Goal: Task Accomplishment & Management: Complete application form

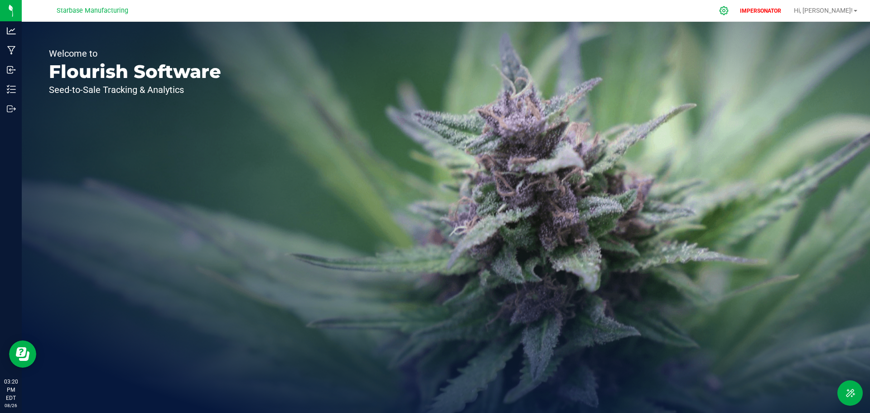
click at [729, 10] on icon at bounding box center [724, 11] width 10 height 10
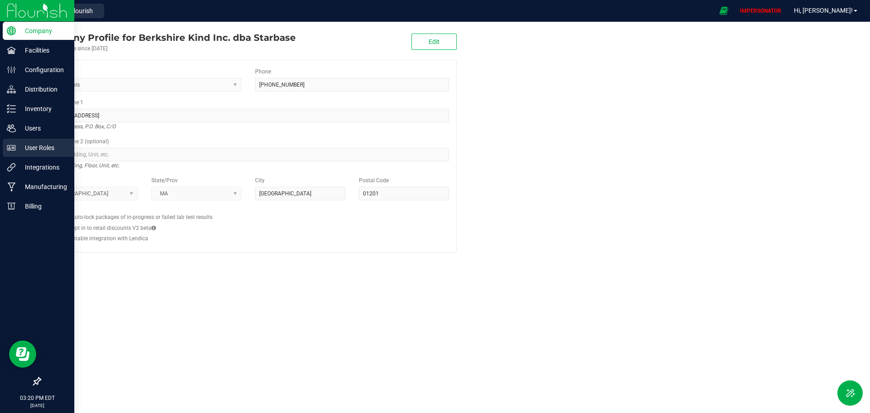
click at [30, 141] on div "User Roles" at bounding box center [39, 148] width 72 height 18
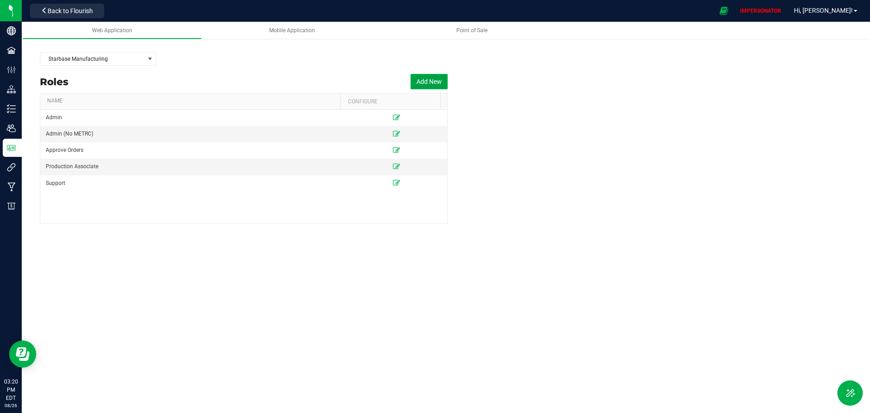
click at [421, 82] on button "Add New" at bounding box center [429, 81] width 37 height 15
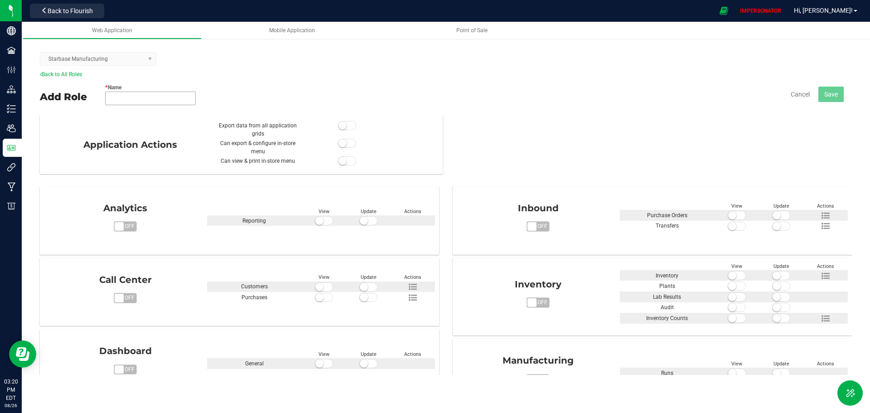
click at [116, 98] on input "* Name" at bounding box center [150, 99] width 91 height 14
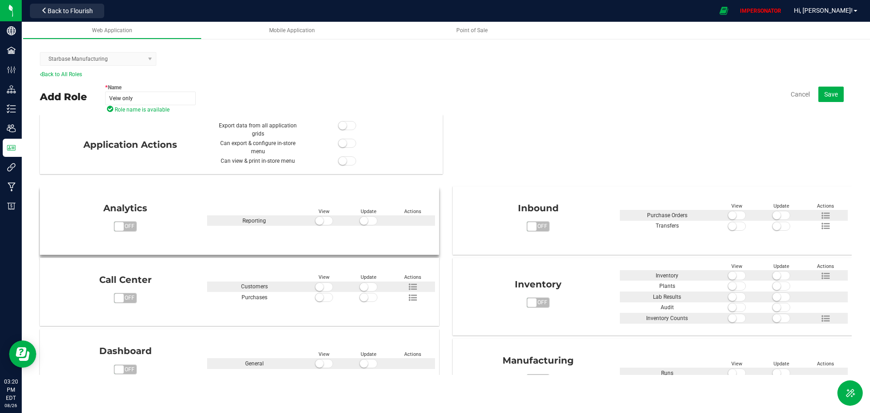
type input "Veiw only"
click at [321, 223] on span at bounding box center [324, 220] width 18 height 9
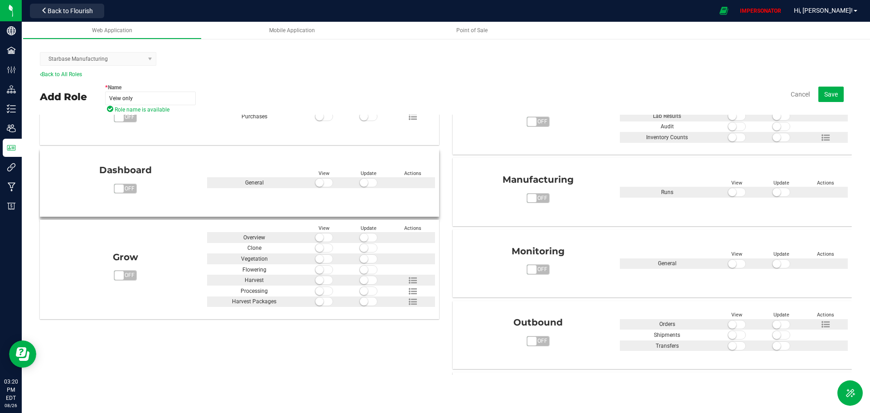
scroll to position [181, 0]
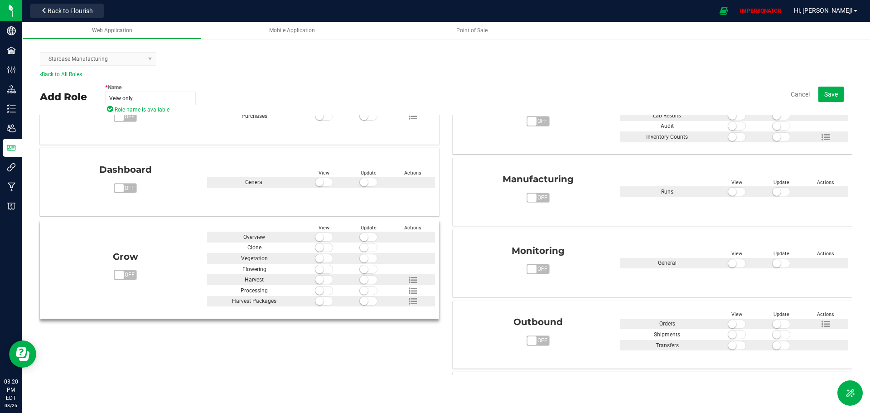
click at [319, 238] on small at bounding box center [319, 237] width 8 height 8
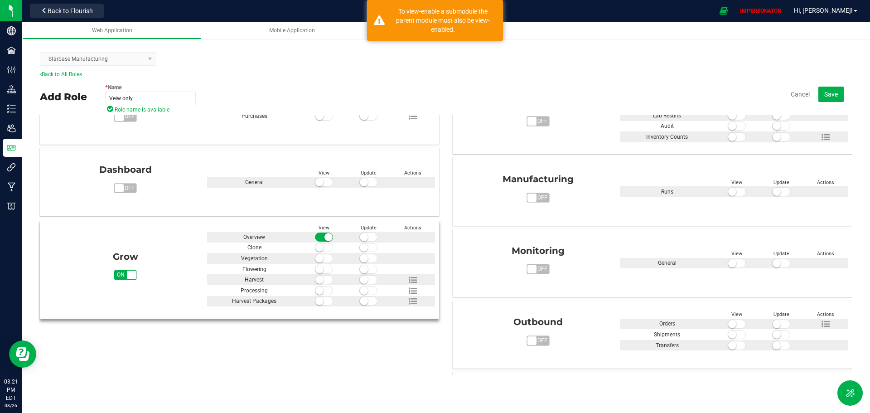
click at [318, 247] on small at bounding box center [319, 247] width 8 height 8
click at [318, 261] on small at bounding box center [319, 258] width 8 height 8
click at [320, 274] on div at bounding box center [324, 279] width 44 height 11
click at [320, 280] on small at bounding box center [319, 279] width 8 height 8
click at [319, 270] on small at bounding box center [319, 269] width 8 height 8
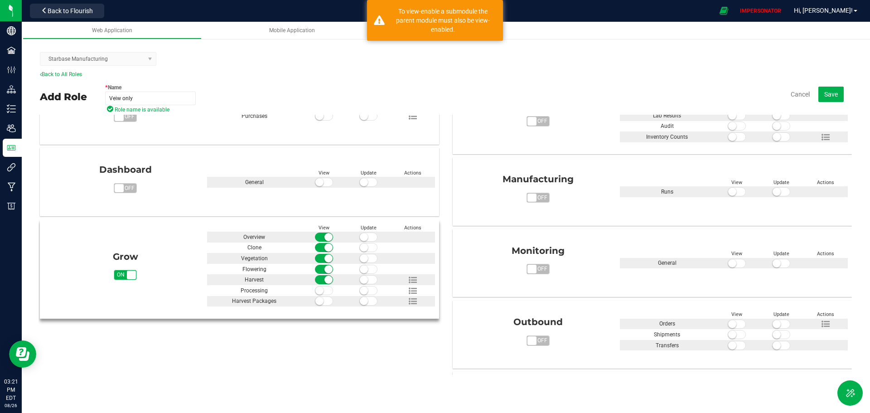
click at [319, 288] on small at bounding box center [319, 290] width 8 height 8
click at [321, 300] on small at bounding box center [319, 301] width 8 height 8
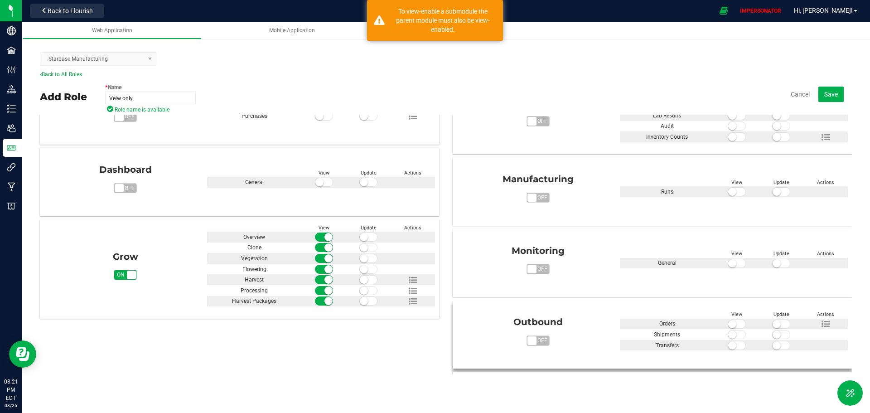
click at [728, 320] on small at bounding box center [732, 324] width 8 height 8
click at [728, 332] on small at bounding box center [732, 334] width 8 height 8
click at [728, 341] on small at bounding box center [732, 345] width 8 height 8
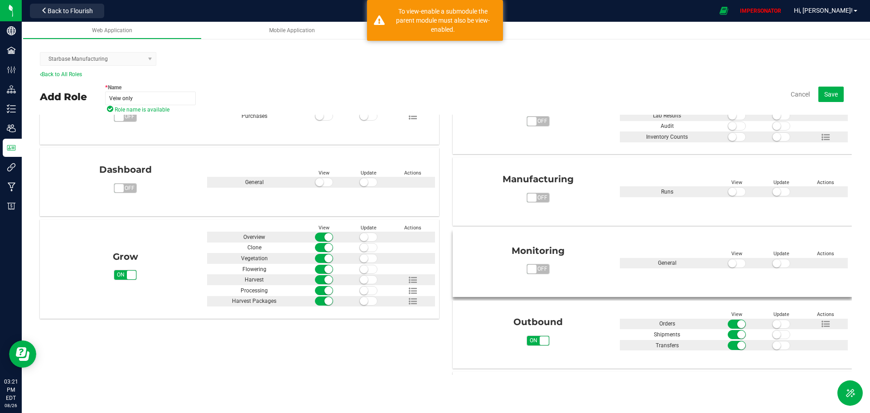
click at [728, 261] on span at bounding box center [737, 263] width 18 height 9
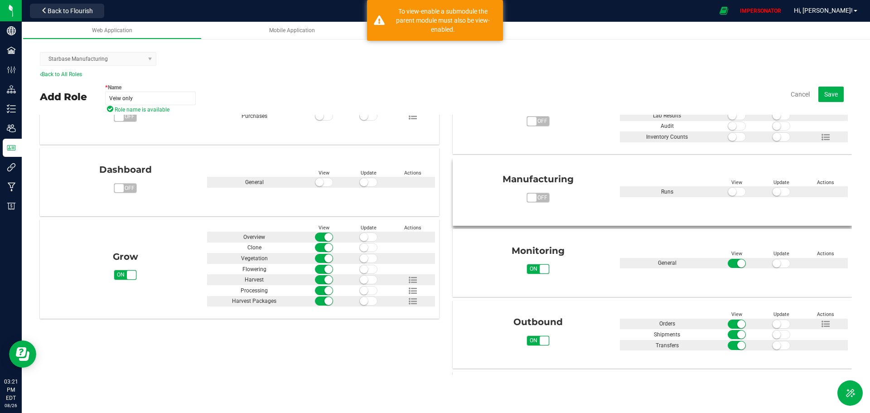
click at [728, 189] on span at bounding box center [737, 191] width 18 height 9
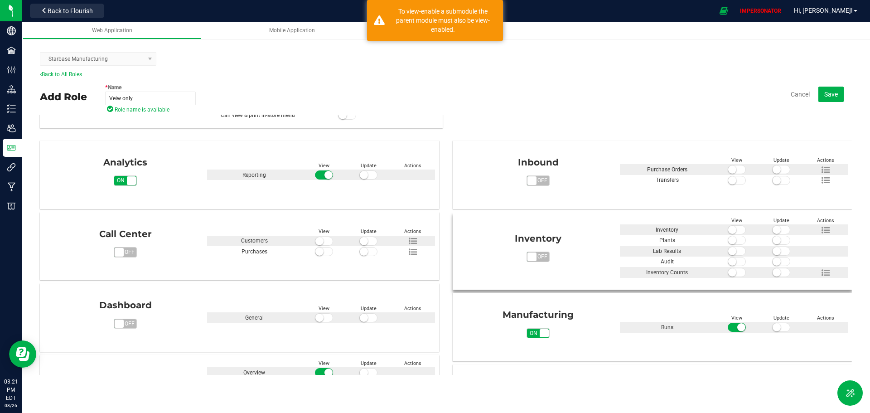
scroll to position [45, 0]
drag, startPoint x: 726, startPoint y: 227, endPoint x: 726, endPoint y: 235, distance: 7.7
click at [728, 228] on small at bounding box center [732, 230] width 8 height 8
click at [728, 239] on small at bounding box center [732, 241] width 8 height 8
drag, startPoint x: 728, startPoint y: 246, endPoint x: 729, endPoint y: 253, distance: 7.5
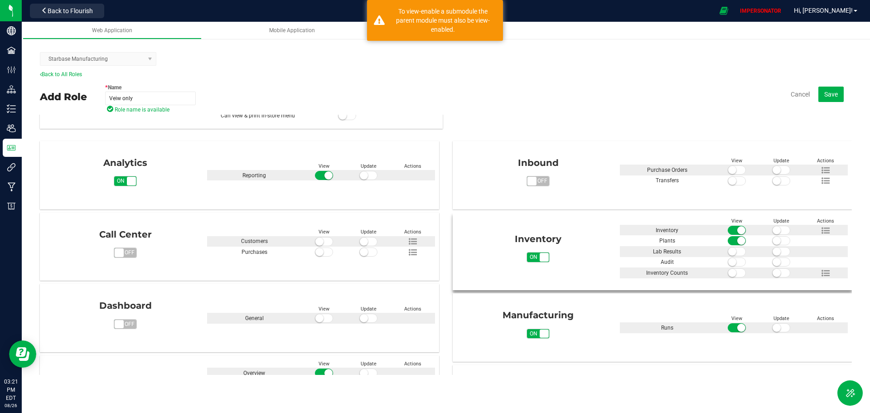
click at [729, 249] on div at bounding box center [737, 251] width 44 height 11
click at [729, 254] on small at bounding box center [732, 251] width 8 height 8
click at [728, 264] on small at bounding box center [732, 262] width 8 height 8
click at [728, 274] on small at bounding box center [732, 273] width 8 height 8
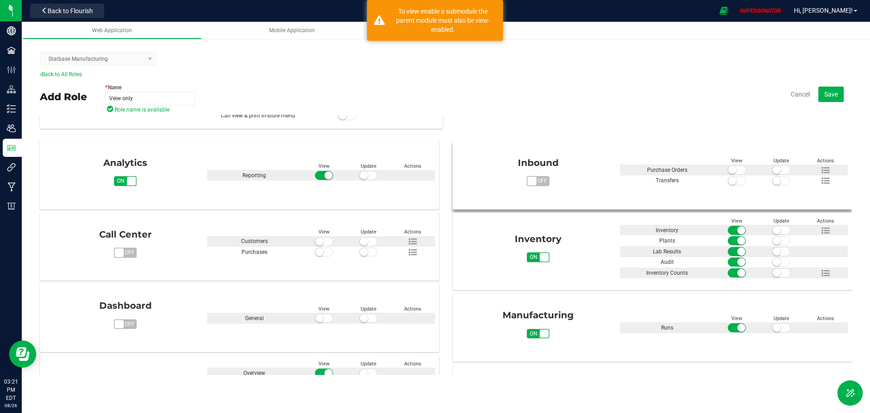
click at [728, 180] on small at bounding box center [732, 181] width 8 height 8
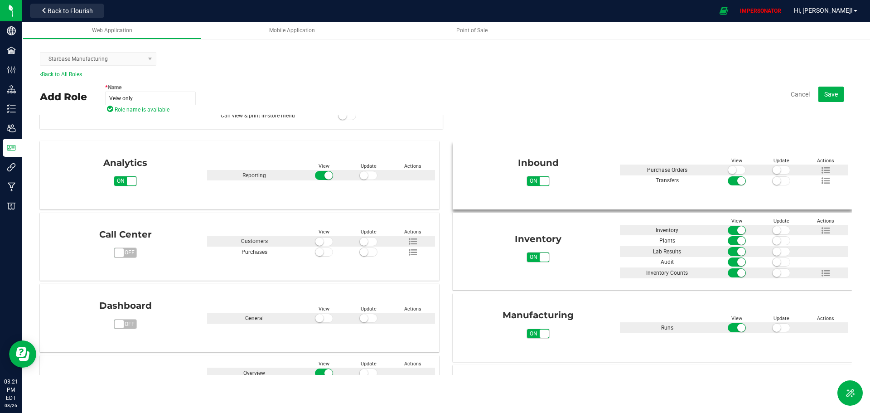
click at [728, 171] on small at bounding box center [732, 170] width 8 height 8
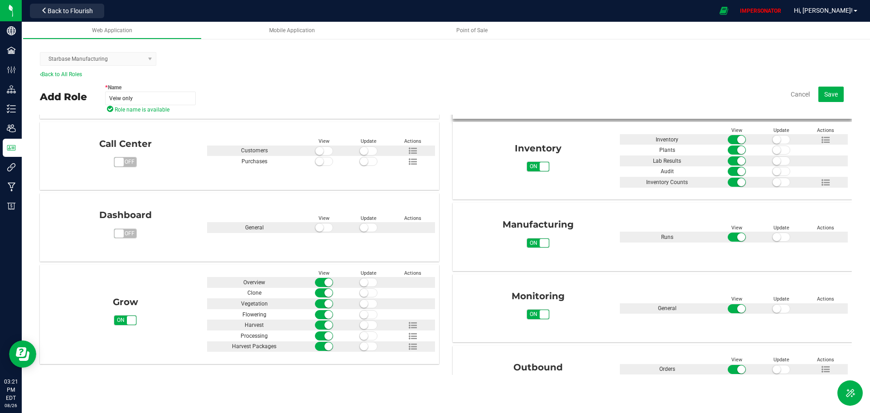
scroll to position [0, 0]
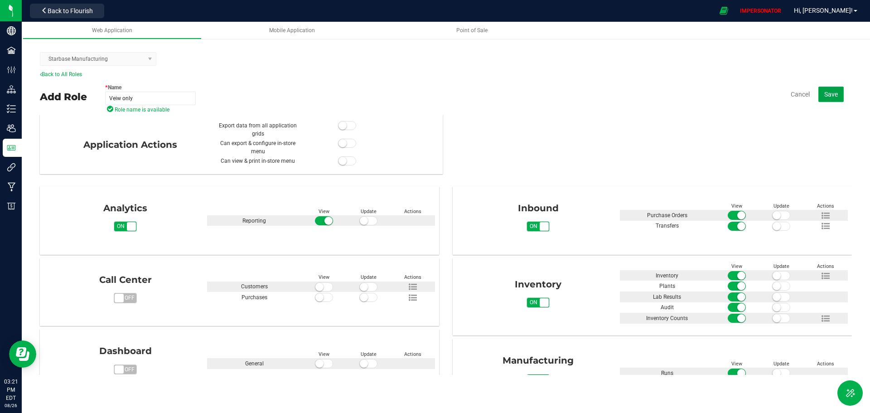
click at [828, 97] on span "Save" at bounding box center [831, 94] width 14 height 7
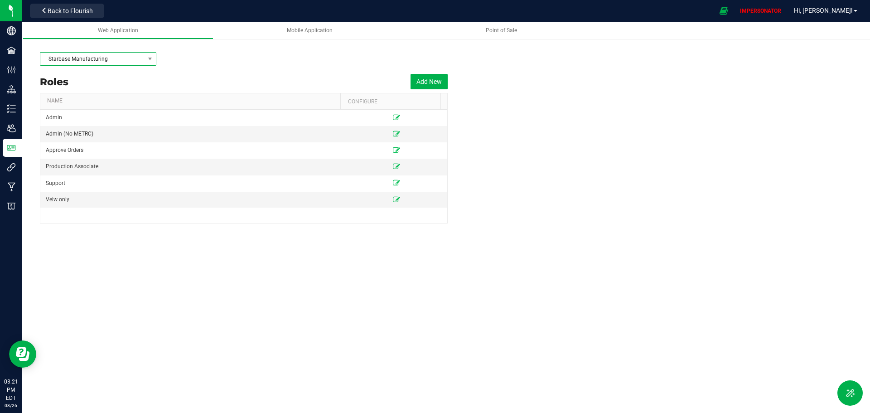
click at [92, 59] on span "Starbase Manufacturing" at bounding box center [92, 59] width 104 height 13
click at [269, 57] on div "Starbase Manufacturing" at bounding box center [446, 59] width 812 height 23
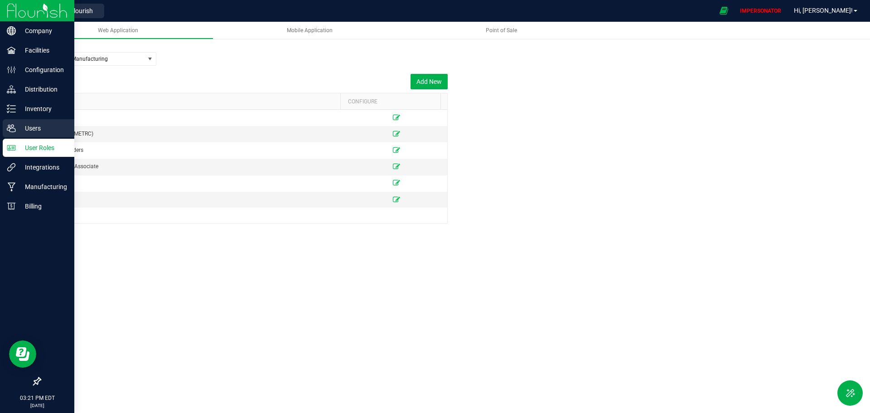
click at [18, 128] on p "Users" at bounding box center [43, 128] width 54 height 11
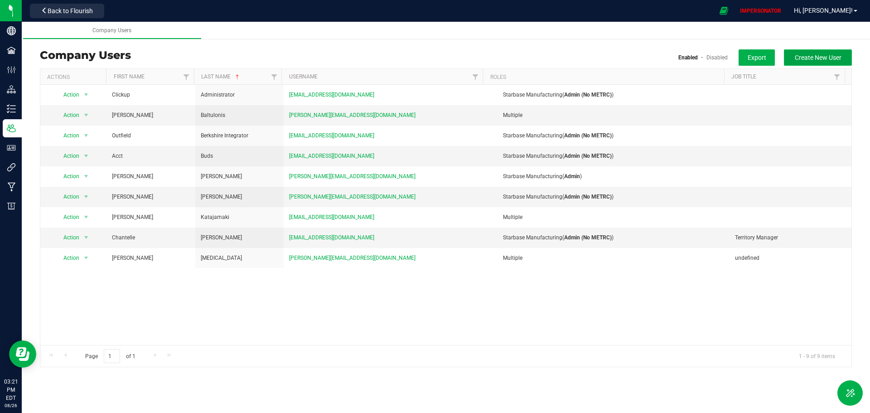
click at [802, 61] on span "Create New User" at bounding box center [818, 57] width 47 height 7
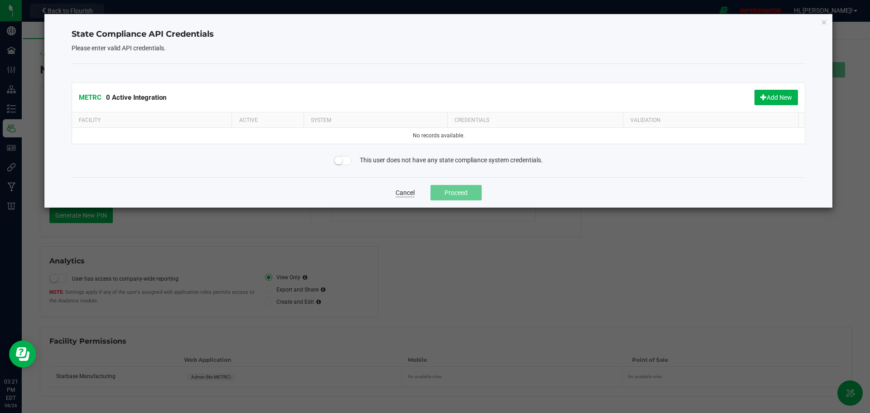
click at [400, 195] on button "Cancel" at bounding box center [405, 192] width 19 height 9
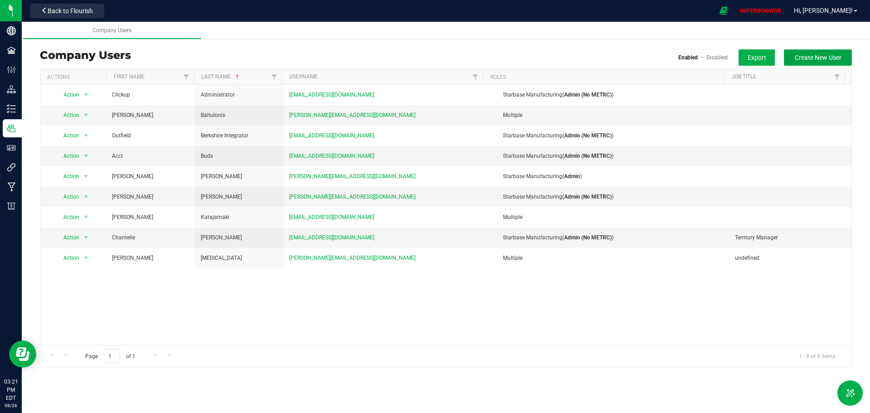
click at [809, 58] on span "Create New User" at bounding box center [818, 57] width 47 height 7
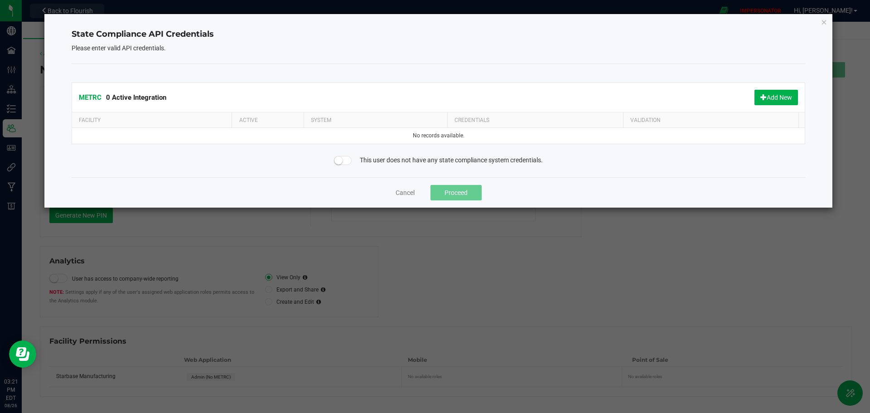
click at [266, 160] on div "This user does not have any state compliance system credentials." at bounding box center [439, 160] width 748 height 10
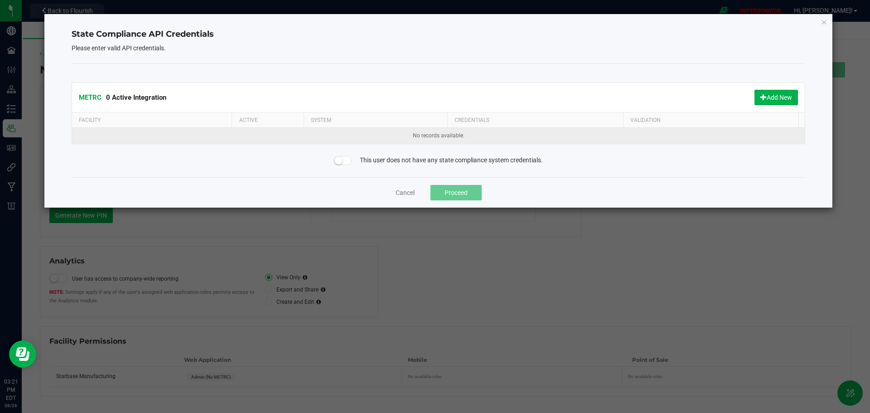
click at [230, 136] on td "No records available." at bounding box center [438, 136] width 733 height 16
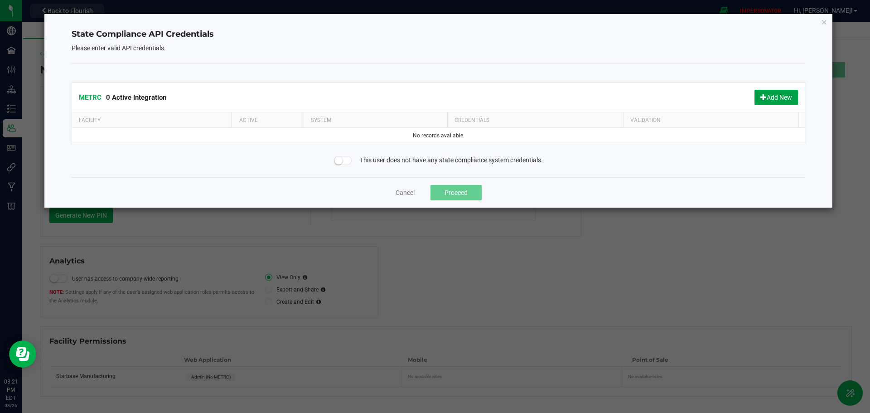
click at [780, 95] on button "Add New" at bounding box center [775, 97] width 43 height 15
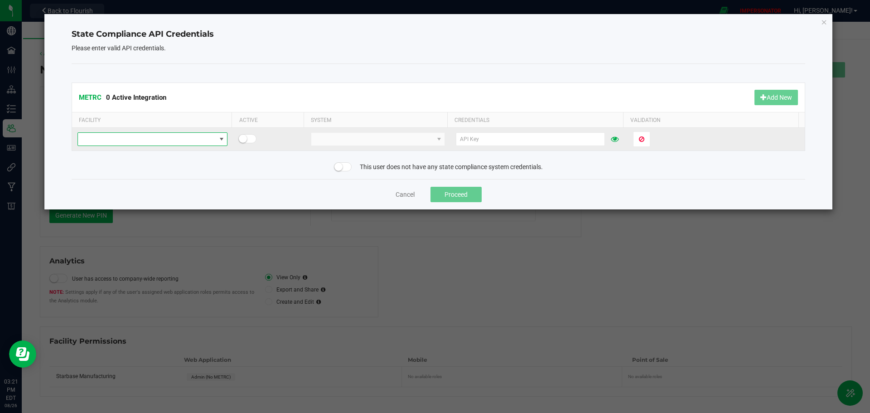
click at [177, 140] on span at bounding box center [147, 139] width 138 height 13
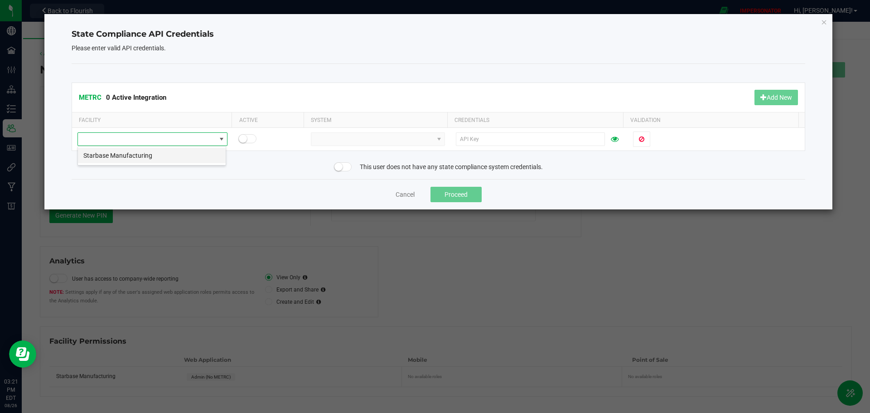
click at [142, 159] on li "Starbase Manufacturing" at bounding box center [152, 155] width 148 height 15
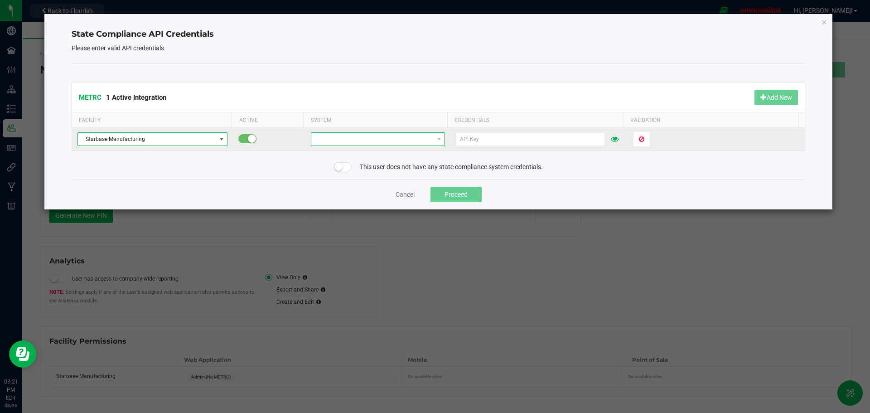
click at [346, 143] on span at bounding box center [372, 139] width 122 height 13
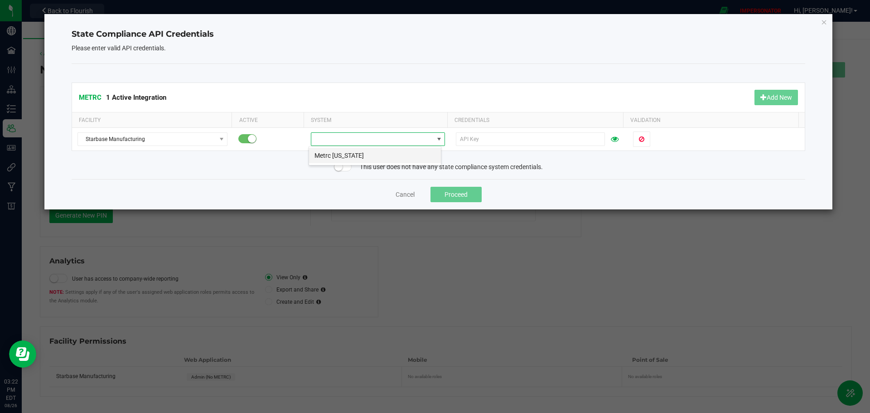
click at [362, 153] on li "Metrc Massachusetts" at bounding box center [375, 155] width 132 height 15
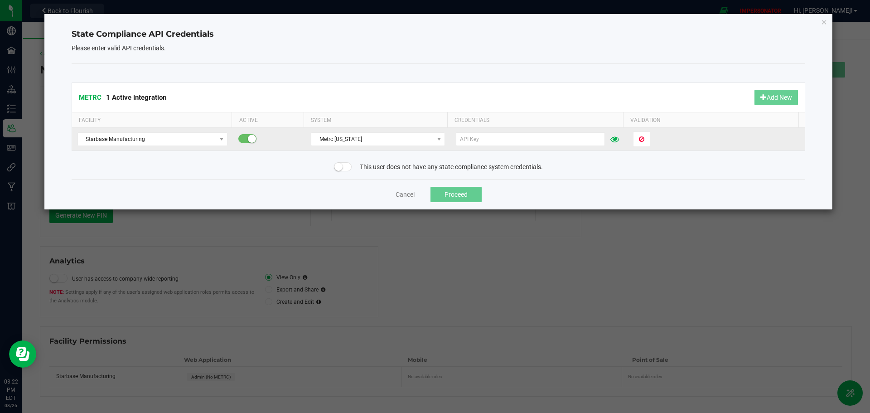
click at [610, 141] on icon at bounding box center [614, 139] width 9 height 6
click at [529, 141] on input "text" at bounding box center [531, 139] width 150 height 14
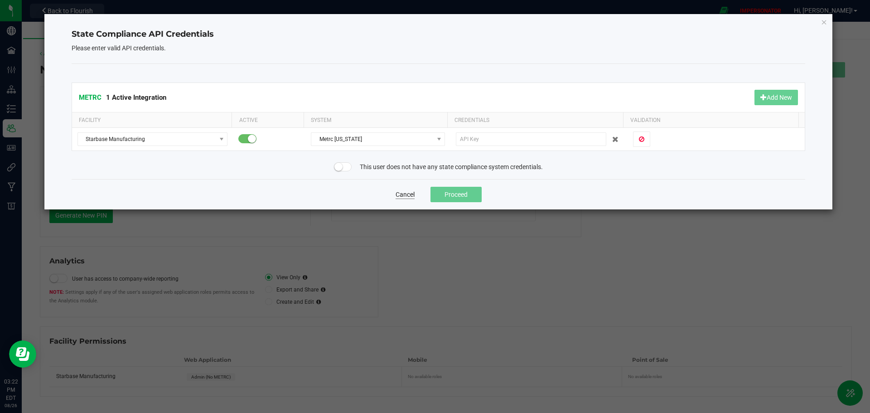
click at [401, 194] on button "Cancel" at bounding box center [405, 194] width 19 height 9
